Goal: Navigation & Orientation: Find specific page/section

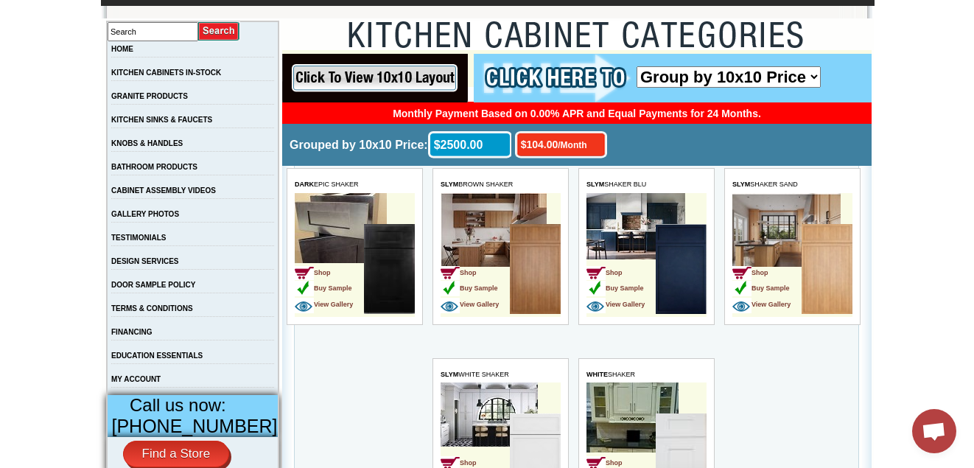
scroll to position [265, 0]
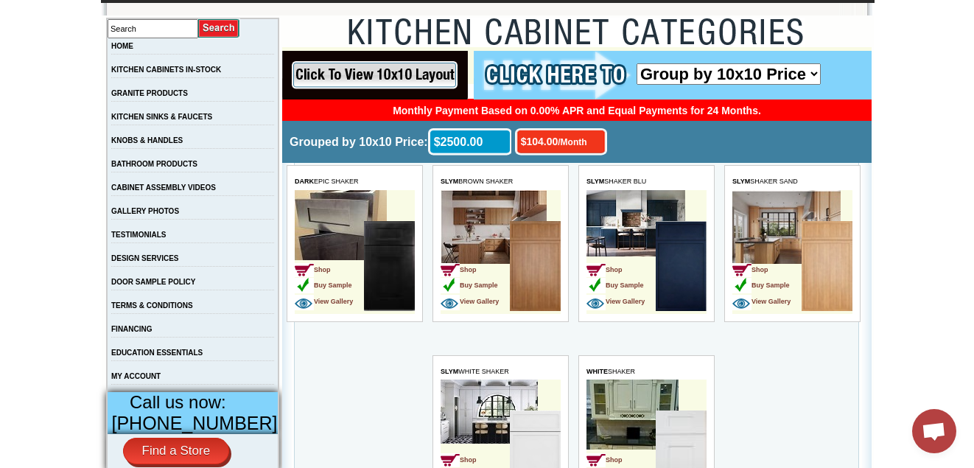
click at [348, 77] on input "image" at bounding box center [374, 75] width 186 height 49
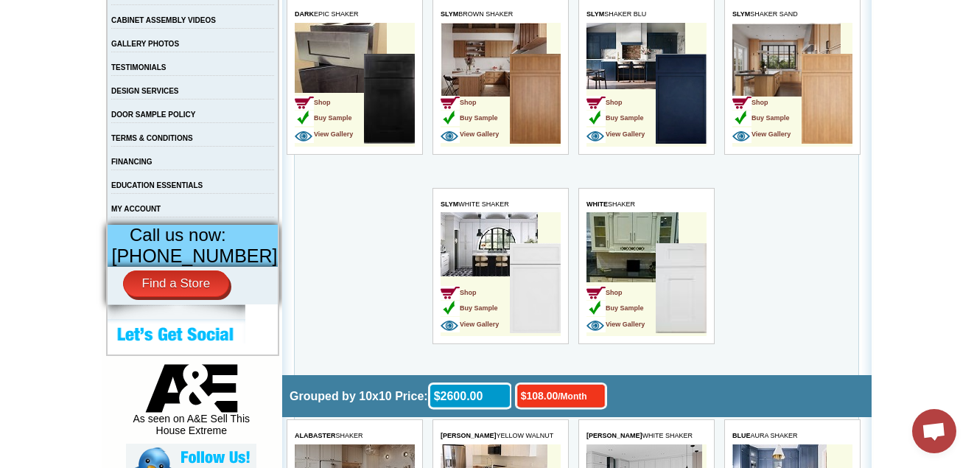
scroll to position [471, 0]
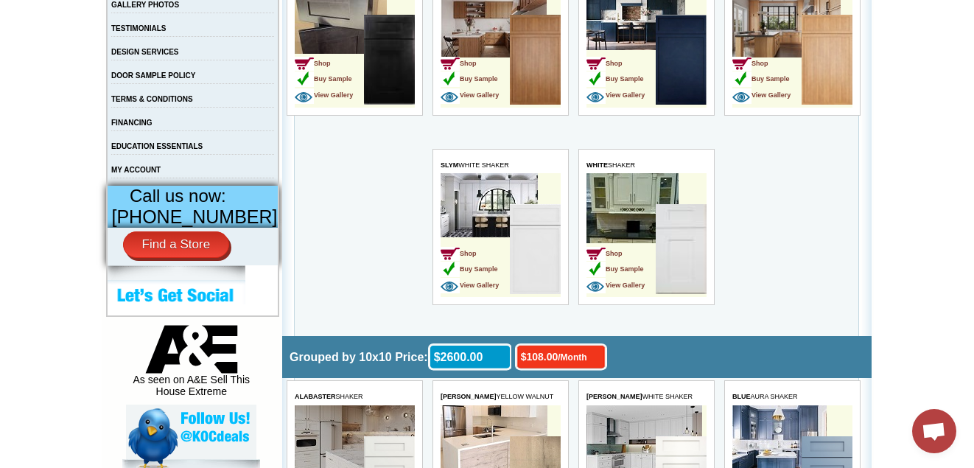
click at [637, 209] on td "Shop Buy Sample View Gallery" at bounding box center [620, 250] width 69 height 93
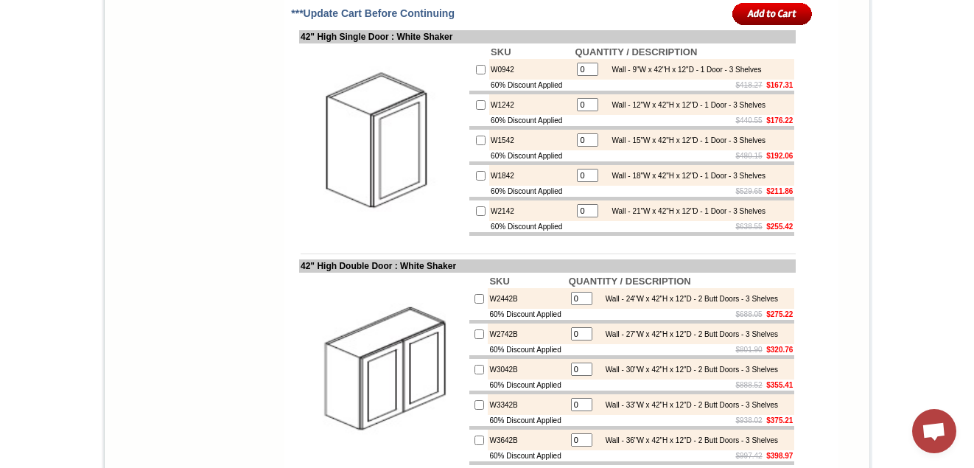
scroll to position [1738, 0]
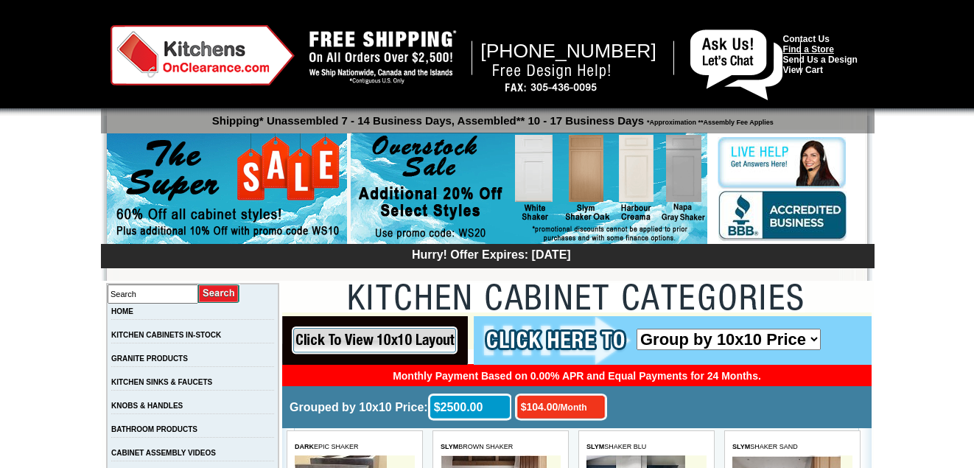
click at [812, 52] on link "Find a Store" at bounding box center [808, 49] width 51 height 10
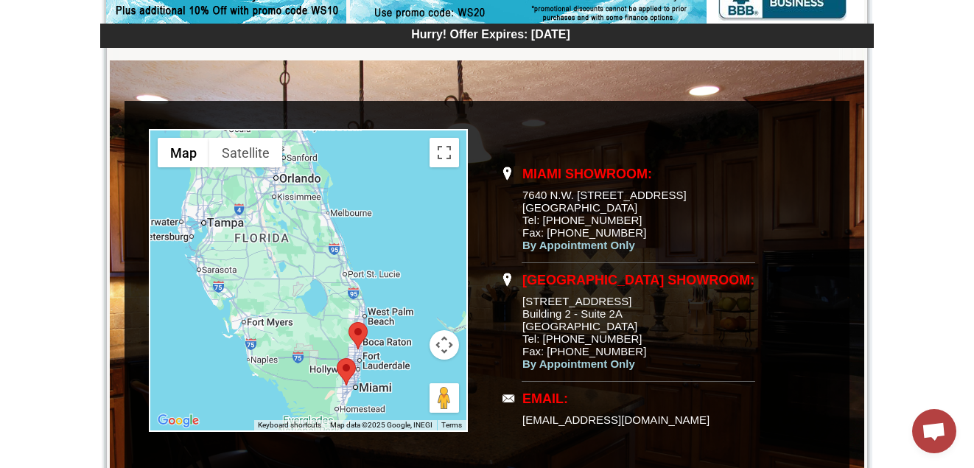
scroll to position [226, 0]
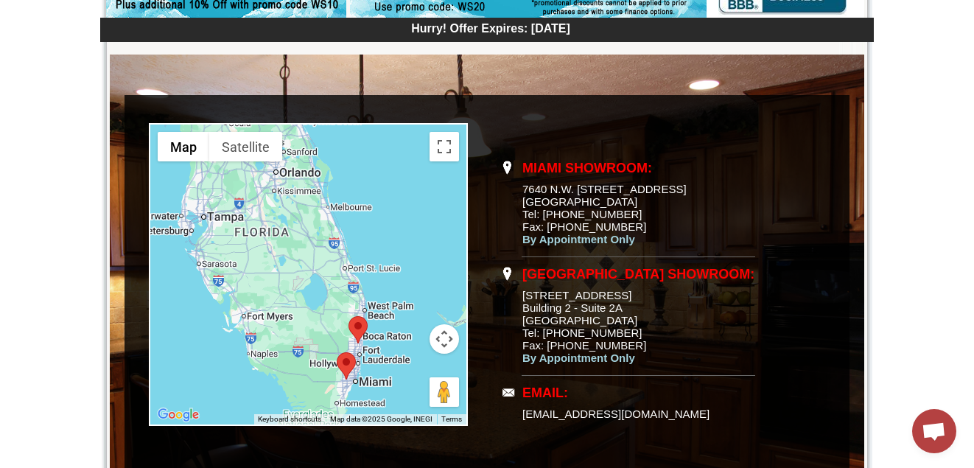
click at [359, 330] on img "Fort Lauderdale Showroom" at bounding box center [357, 329] width 19 height 27
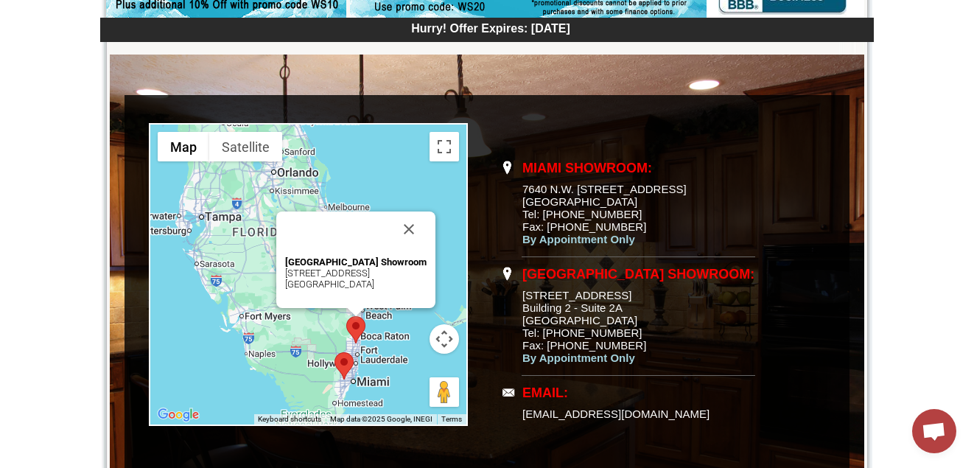
click at [345, 362] on img "Miami Showroom" at bounding box center [343, 365] width 19 height 27
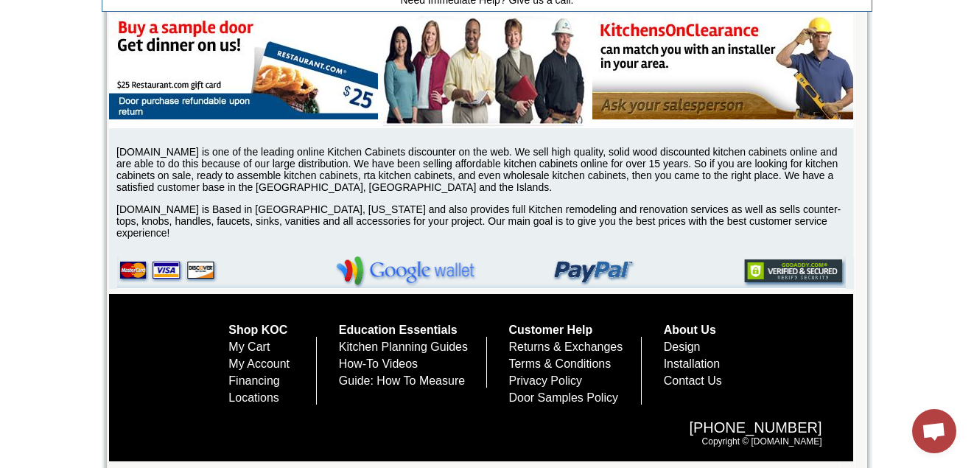
scroll to position [1094, 0]
